Goal: Task Accomplishment & Management: Use online tool/utility

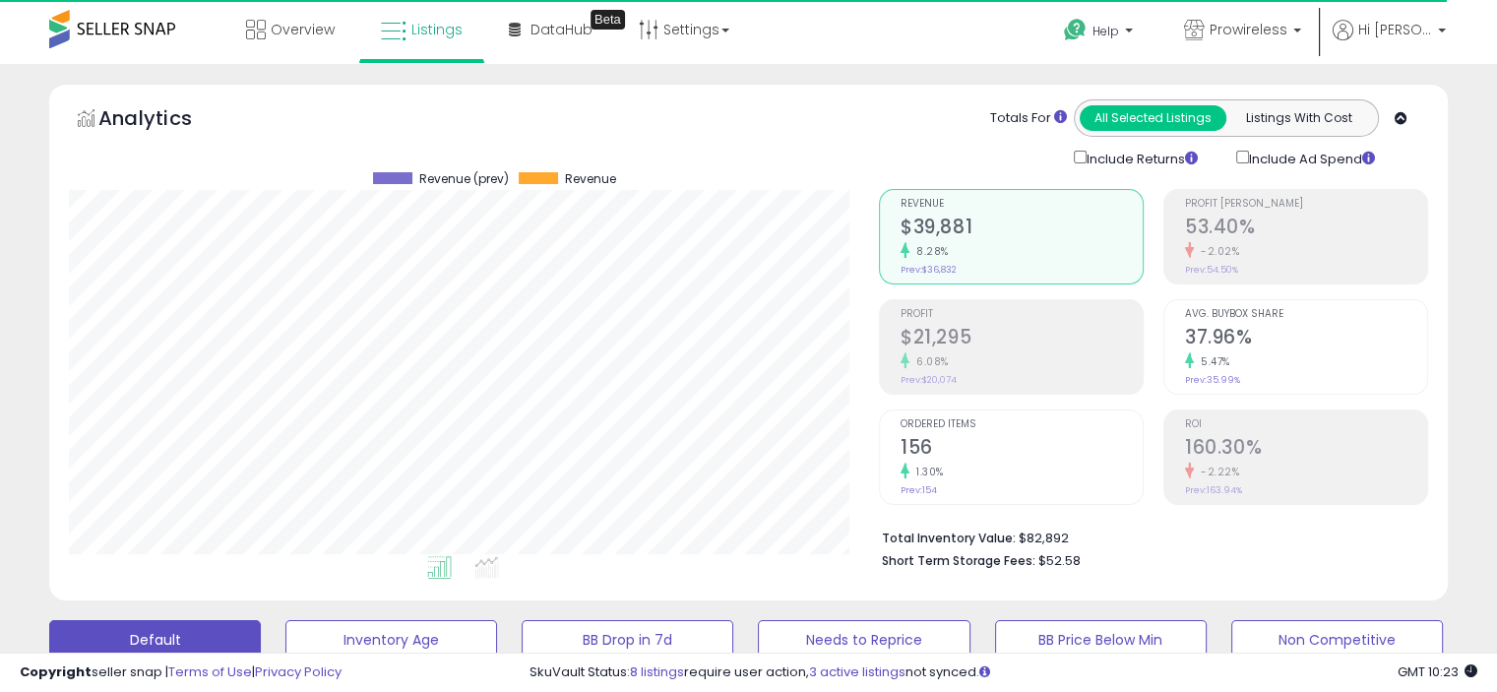
scroll to position [402, 809]
click at [1301, 22] on p "Prowireless" at bounding box center [1242, 32] width 117 height 25
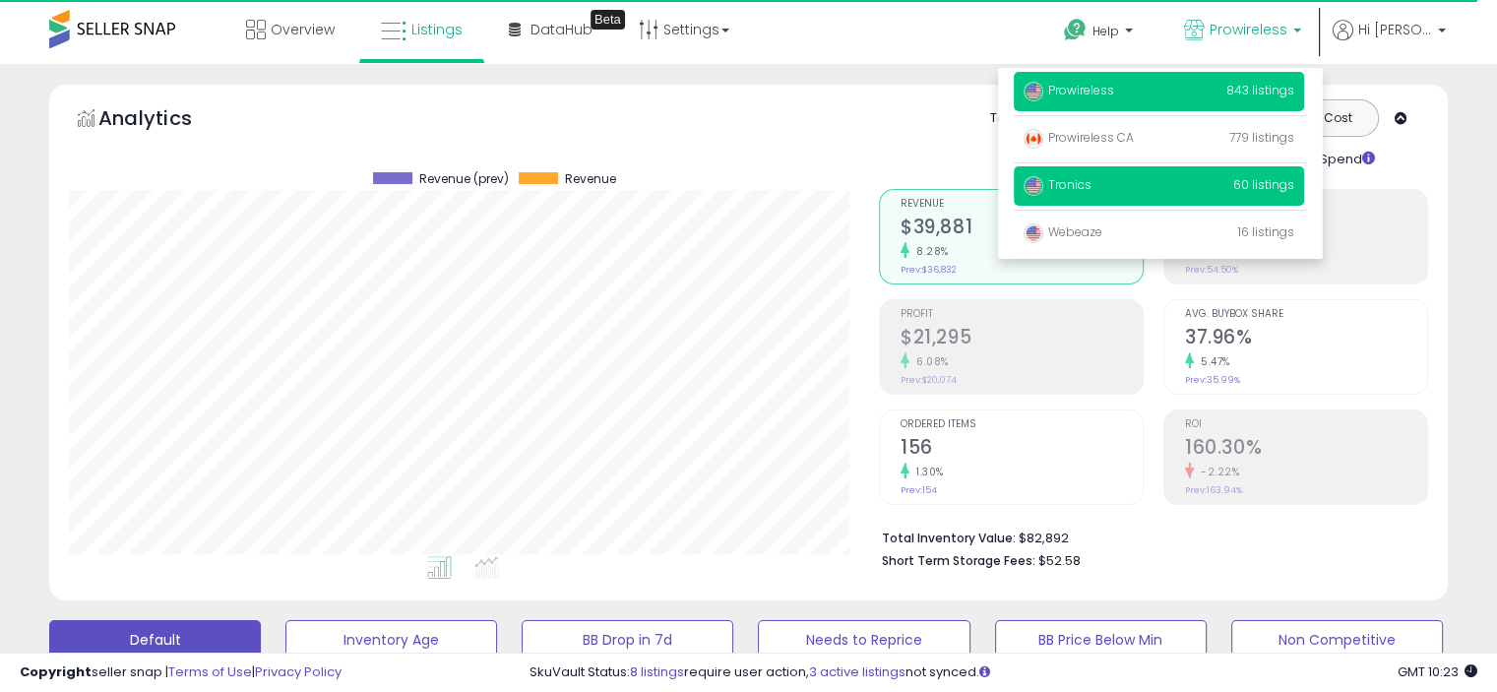
click at [1091, 181] on span "Tronics" at bounding box center [1057, 184] width 68 height 17
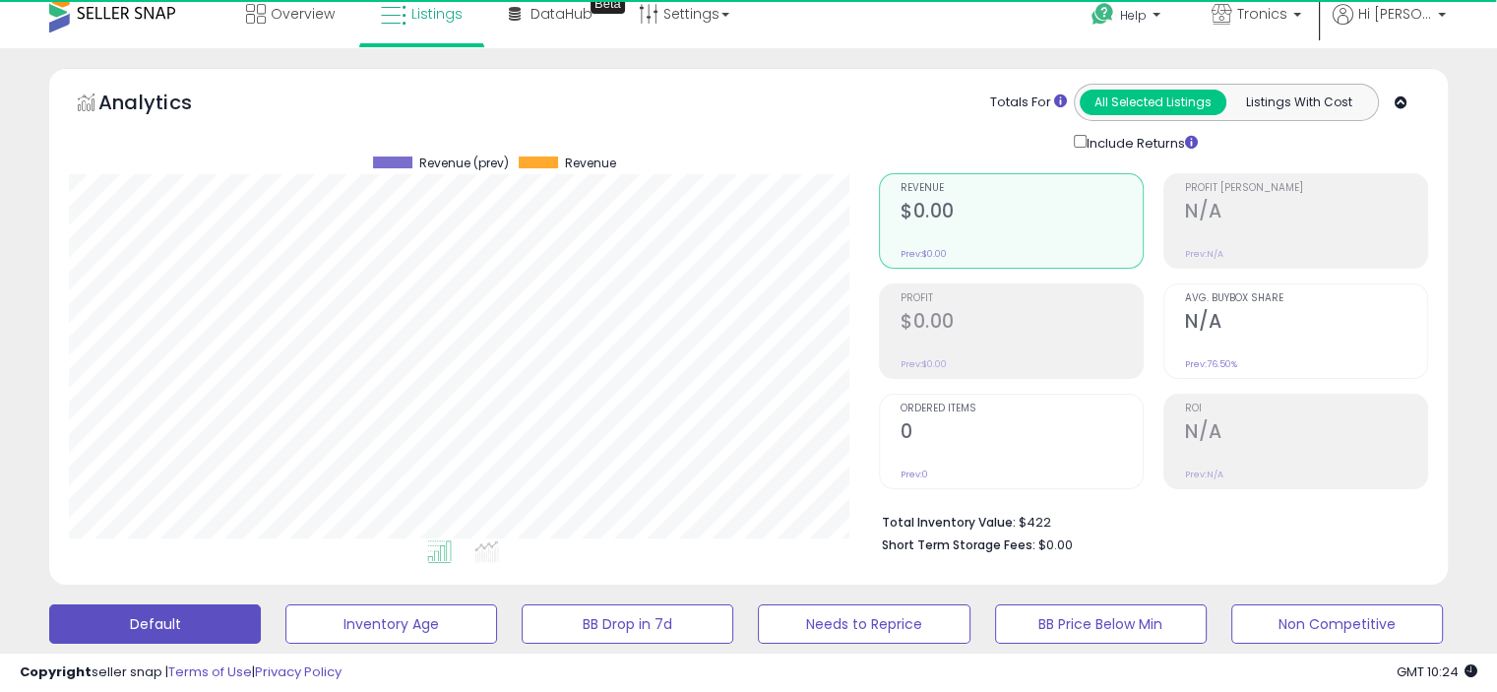
scroll to position [505, 0]
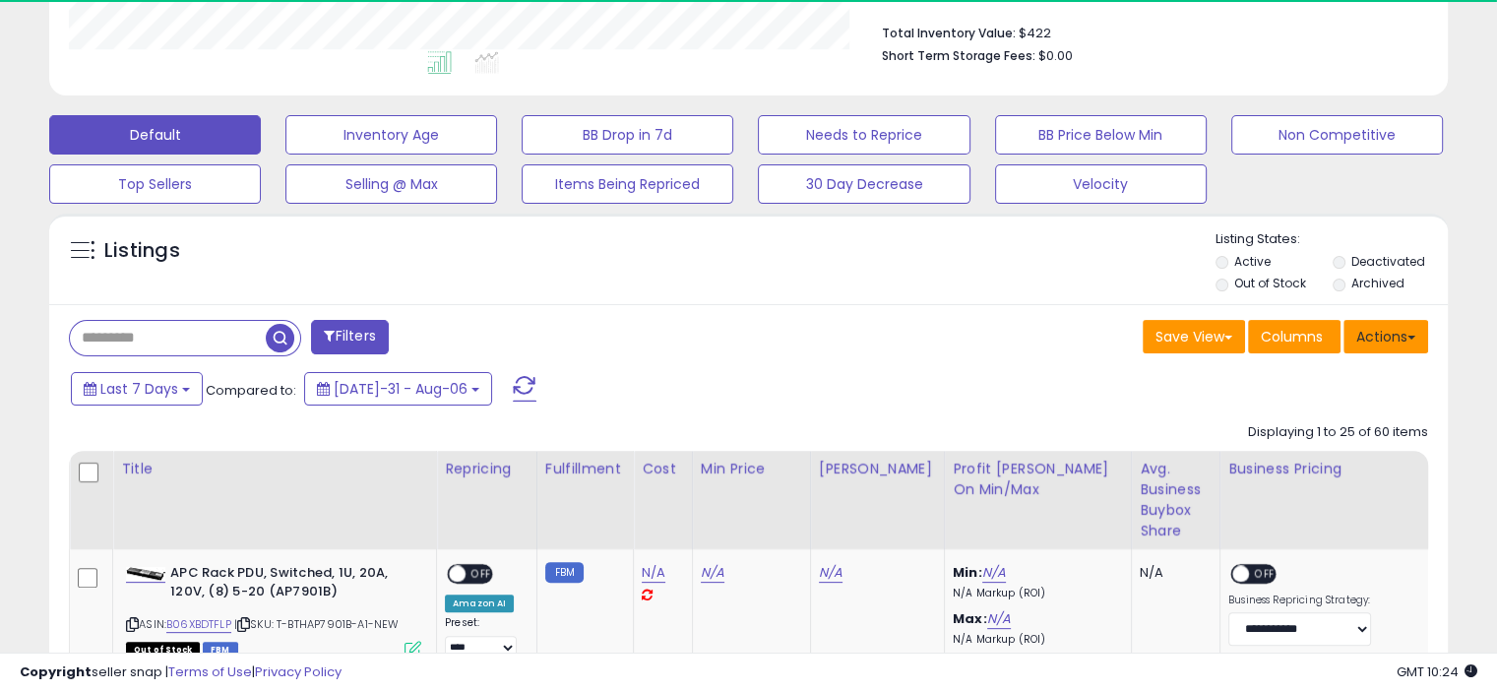
click at [1385, 340] on button "Actions" at bounding box center [1385, 336] width 85 height 33
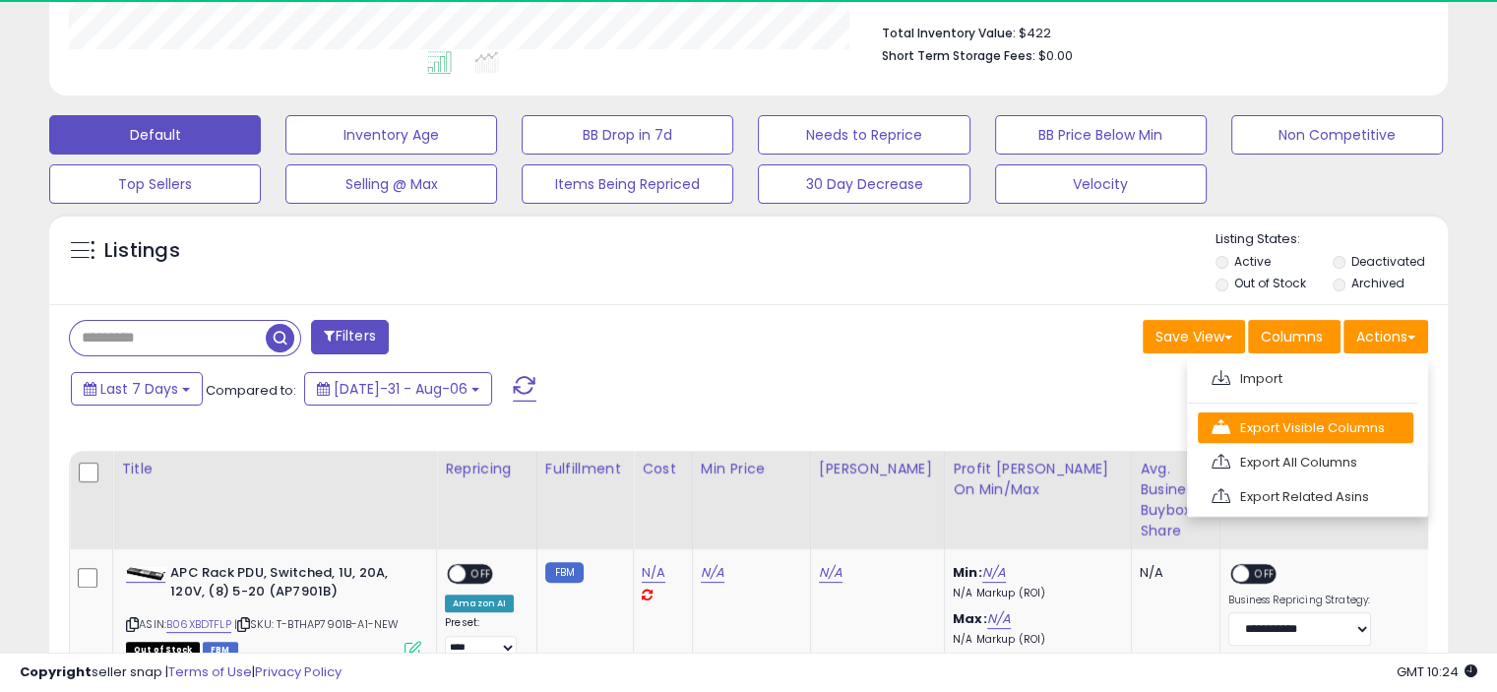
click at [1355, 420] on link "Export Visible Columns" at bounding box center [1305, 427] width 215 height 31
